Goal: Find contact information: Find contact information

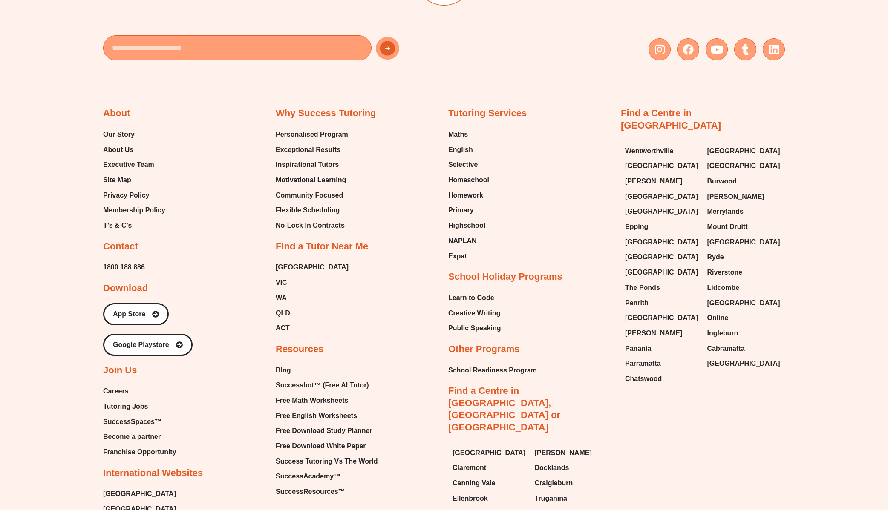
scroll to position [2307, 0]
click at [286, 261] on span "[GEOGRAPHIC_DATA]" at bounding box center [312, 267] width 73 height 13
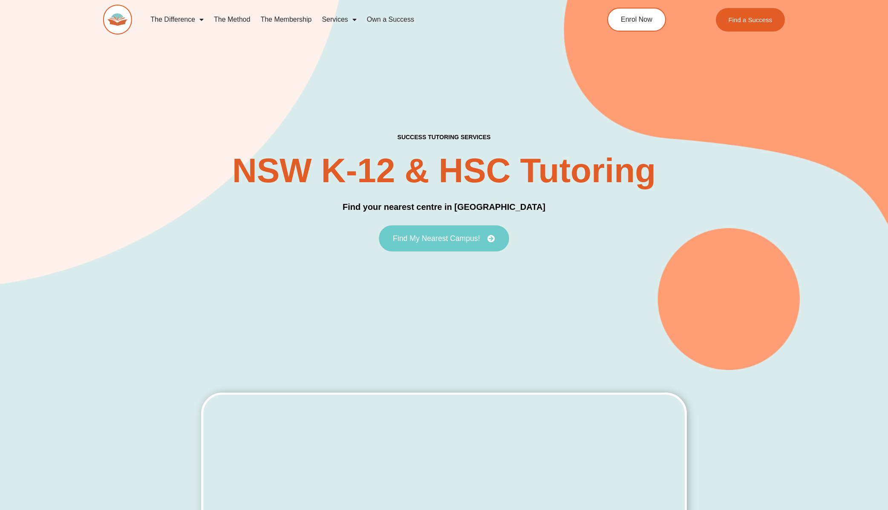
click at [457, 242] on span "Find My Nearest Campus!" at bounding box center [436, 239] width 87 height 8
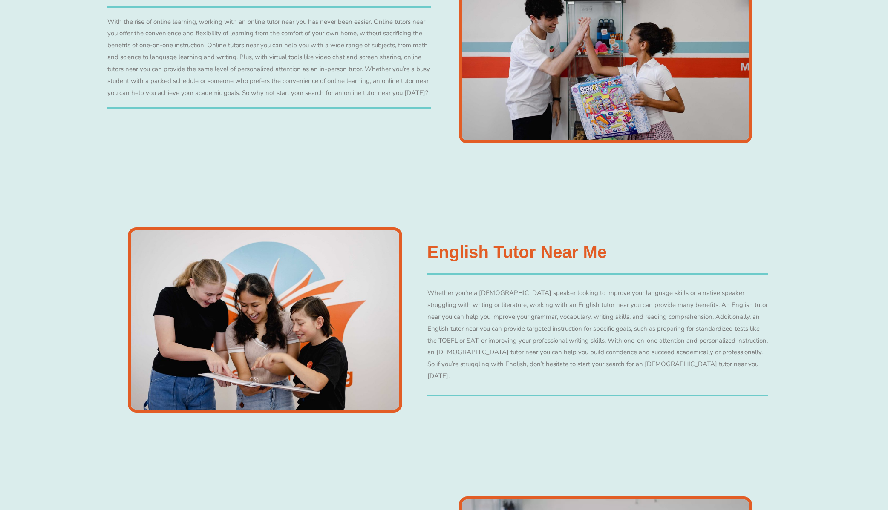
scroll to position [2063, 0]
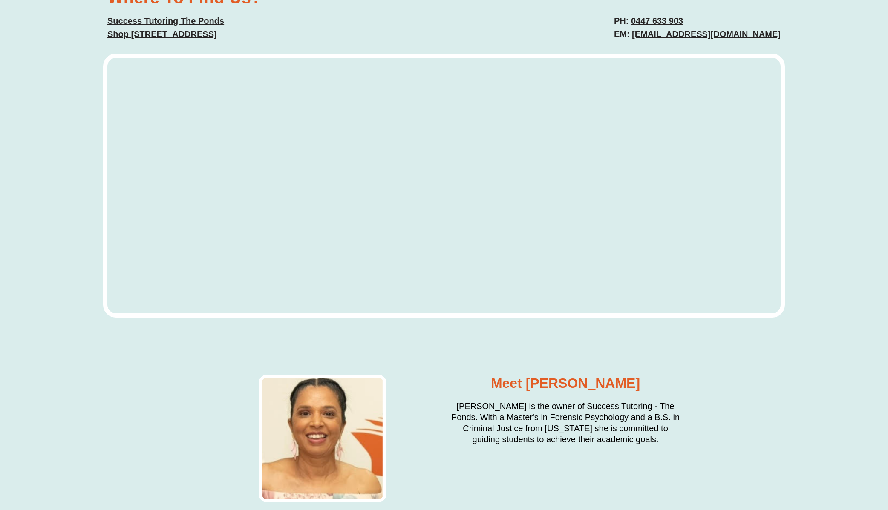
scroll to position [3349, 0]
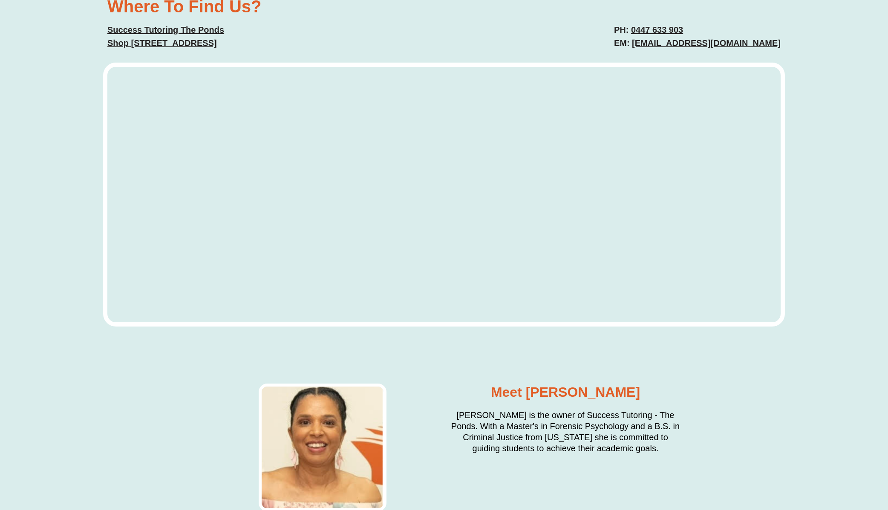
click at [789, 59] on div "Where To Find Us? Success Tutoring [STREET_ADDRESS] PH: [PHONE_NUMBER] EM: [EMA…" at bounding box center [444, 165] width 888 height 422
drag, startPoint x: 788, startPoint y: 58, endPoint x: 636, endPoint y: 55, distance: 151.2
click at [636, 55] on div "Where To Find Us? Success Tutoring [STREET_ADDRESS] PH: [PHONE_NUMBER] EM: [EMA…" at bounding box center [444, 165] width 888 height 422
copy link "[EMAIL_ADDRESS][DOMAIN_NAME]"
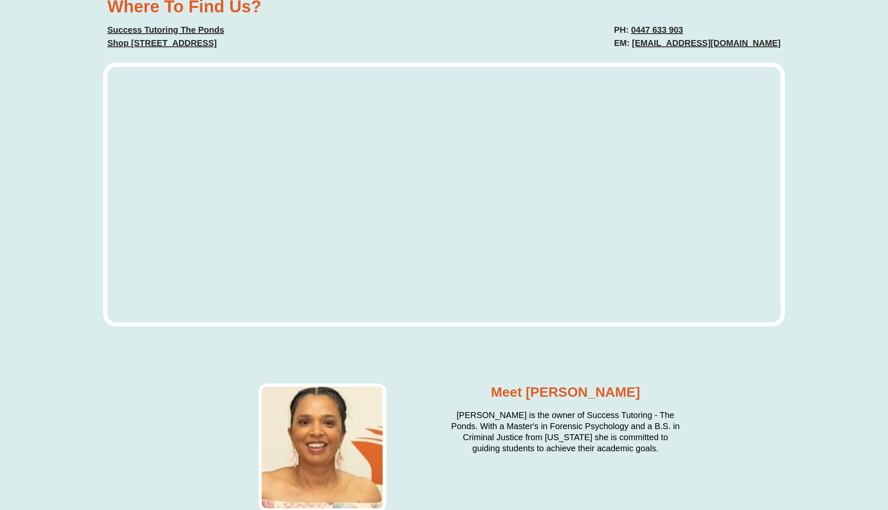
click at [526, 48] on div "PH: [PHONE_NUMBER] EM: [EMAIL_ADDRESS][DOMAIN_NAME]" at bounding box center [616, 36] width 336 height 35
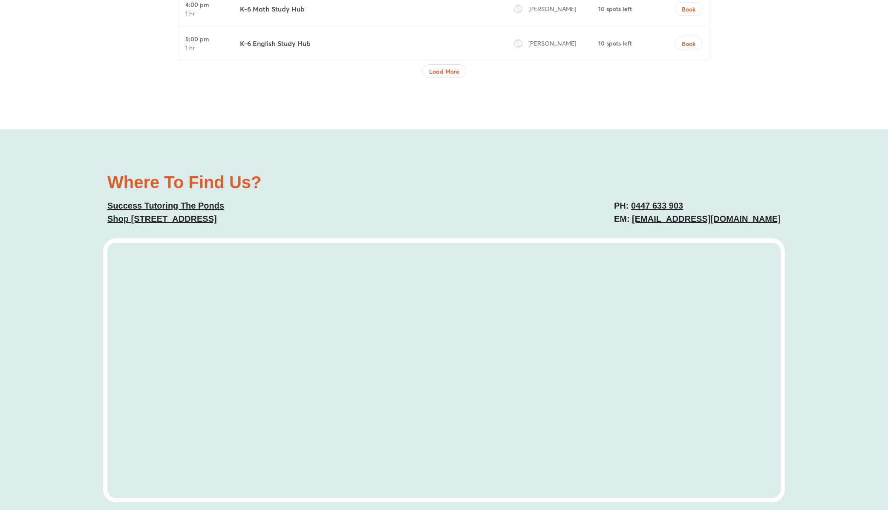
scroll to position [3172, 0]
click at [574, 202] on div "Where To Find Us? Success Tutoring [STREET_ADDRESS] PH: [PHONE_NUMBER] EM: [EMA…" at bounding box center [444, 200] width 682 height 60
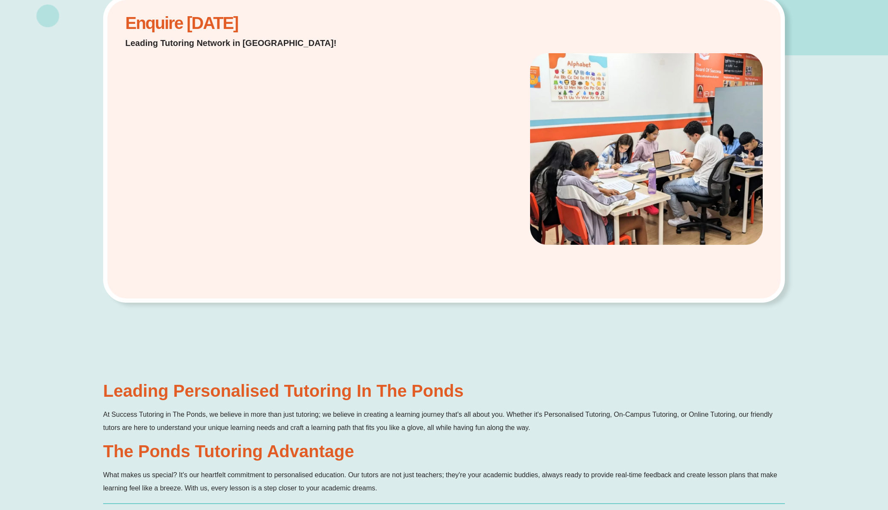
scroll to position [0, 0]
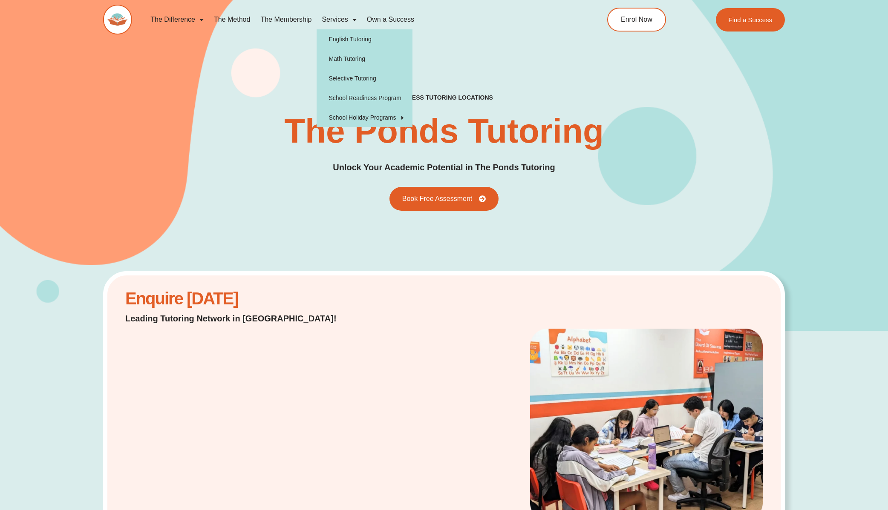
click at [338, 21] on link "Services" at bounding box center [338, 20] width 45 height 20
click at [348, 20] on span "Menu" at bounding box center [352, 19] width 9 height 15
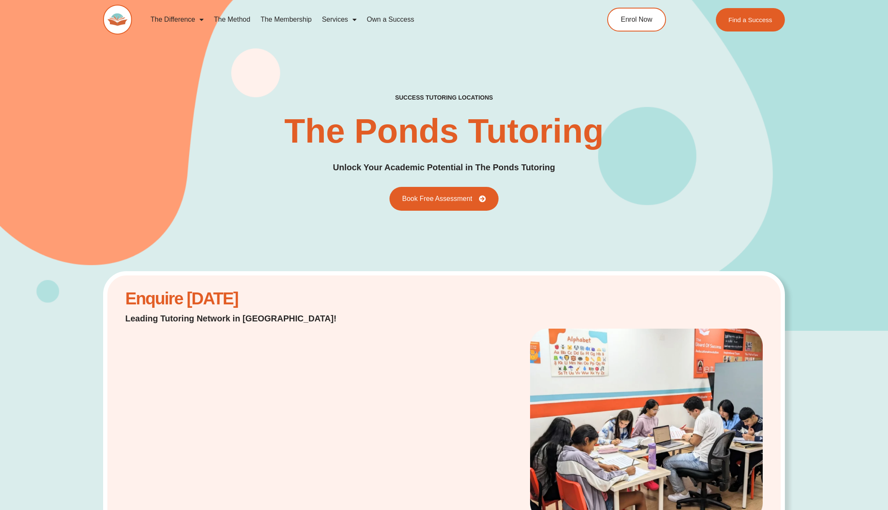
click at [348, 20] on span "Menu" at bounding box center [352, 19] width 9 height 15
